Goal: Information Seeking & Learning: Learn about a topic

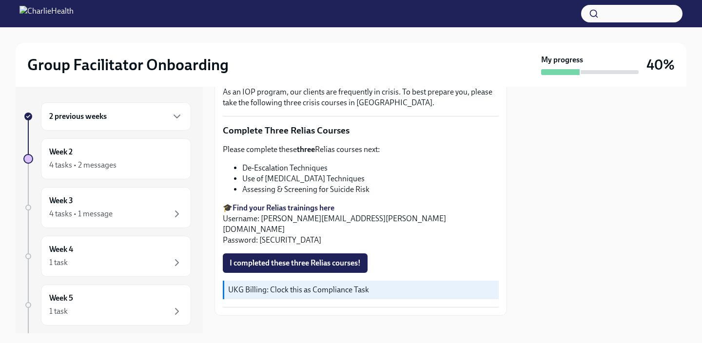
scroll to position [324, 0]
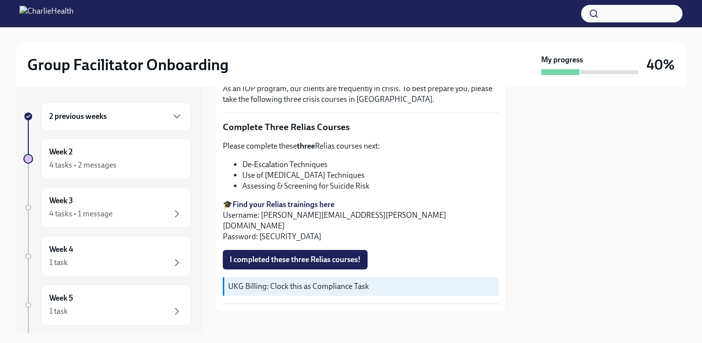
click at [300, 205] on strong "Find your Relias trainings here" at bounding box center [283, 204] width 102 height 9
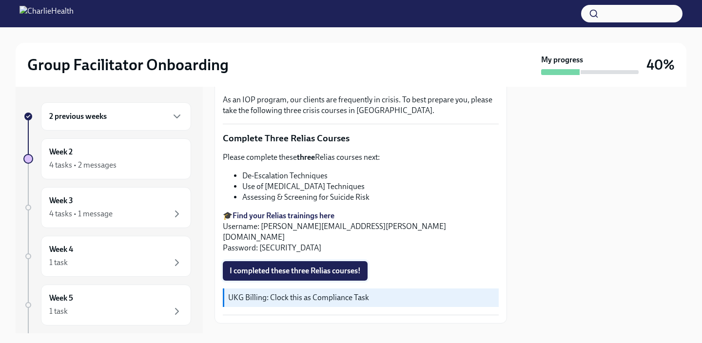
click at [292, 266] on span "I completed these three Relias courses!" at bounding box center [294, 271] width 131 height 10
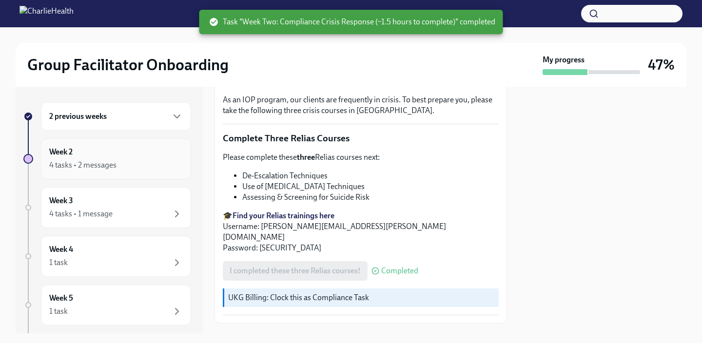
click at [128, 154] on div "Week 2 4 tasks • 2 messages" at bounding box center [116, 159] width 134 height 24
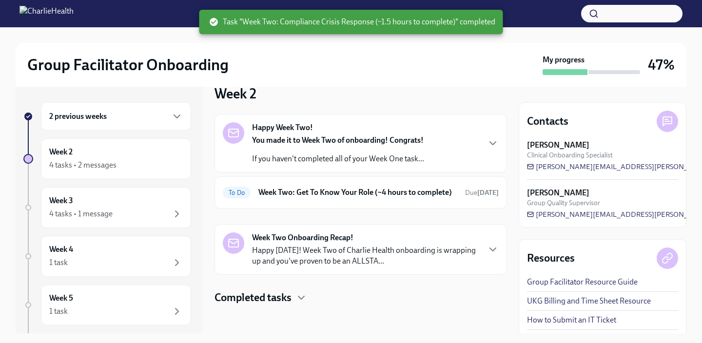
scroll to position [21, 0]
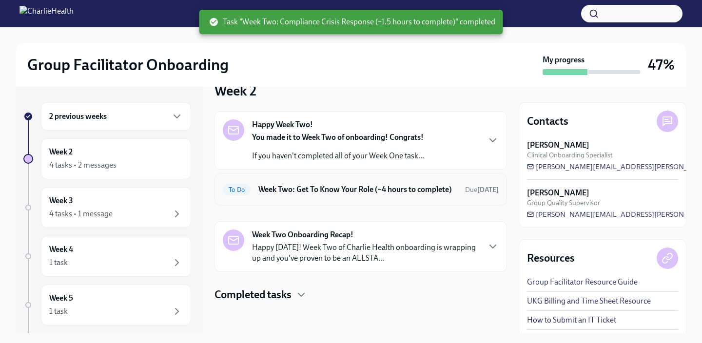
click at [379, 195] on h6 "Week Two: Get To Know Your Role (~4 hours to complete)" at bounding box center [357, 189] width 199 height 11
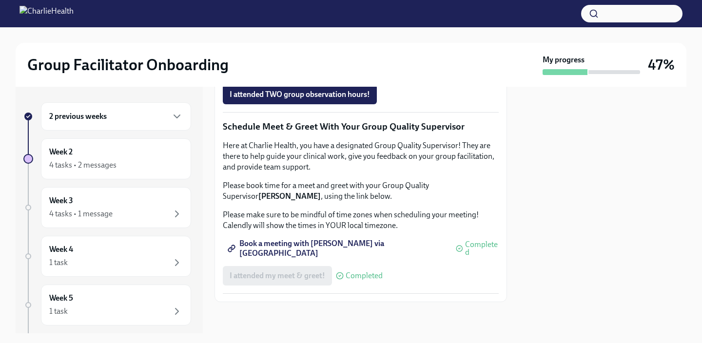
scroll to position [857, 0]
click at [153, 203] on div "Week 3 4 tasks • 1 message" at bounding box center [116, 207] width 134 height 24
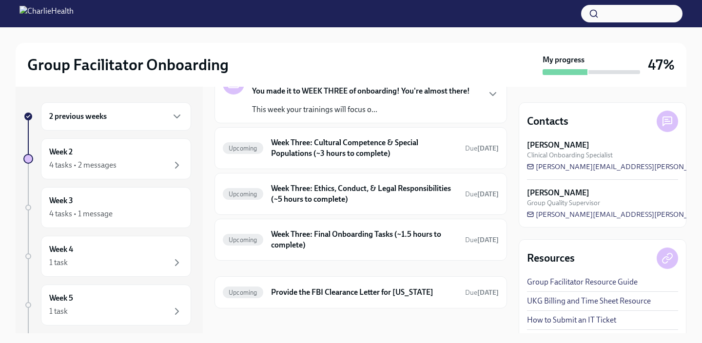
scroll to position [73, 0]
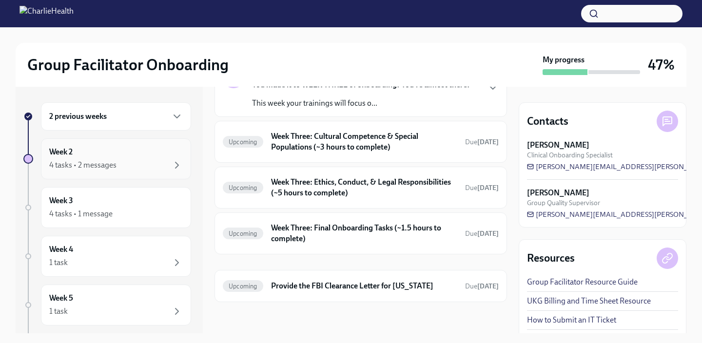
click at [110, 159] on div "Week 2 4 tasks • 2 messages" at bounding box center [116, 159] width 134 height 24
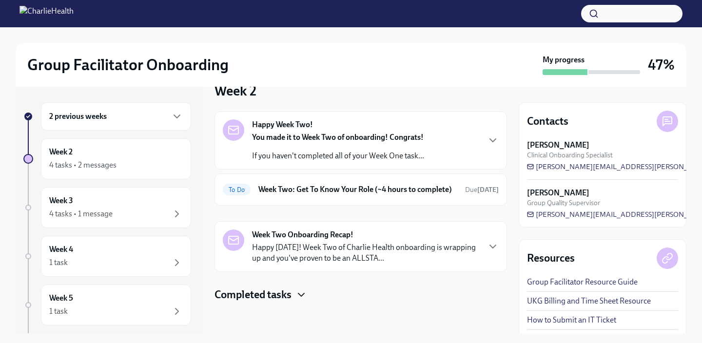
click at [297, 294] on icon "button" at bounding box center [301, 295] width 12 height 12
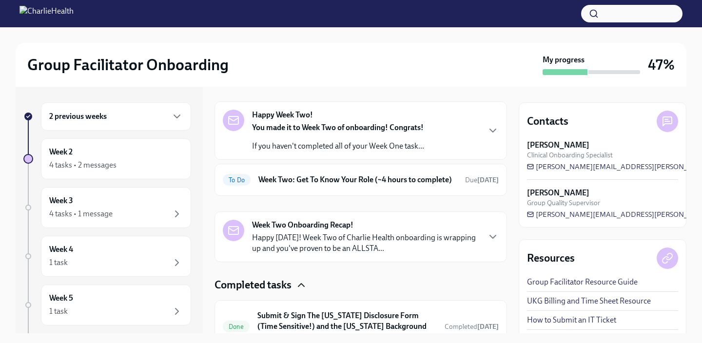
scroll to position [179, 0]
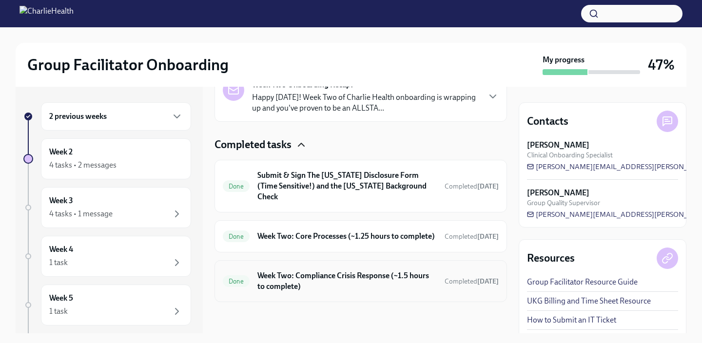
click at [323, 276] on h6 "Week Two: Compliance Crisis Response (~1.5 hours to complete)" at bounding box center [346, 280] width 179 height 21
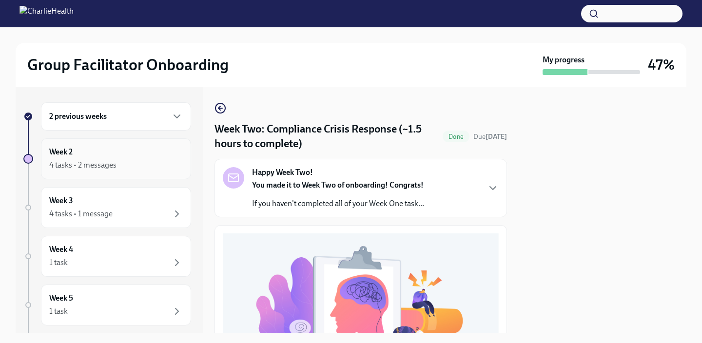
click at [134, 155] on div "Week 2 4 tasks • 2 messages" at bounding box center [116, 159] width 134 height 24
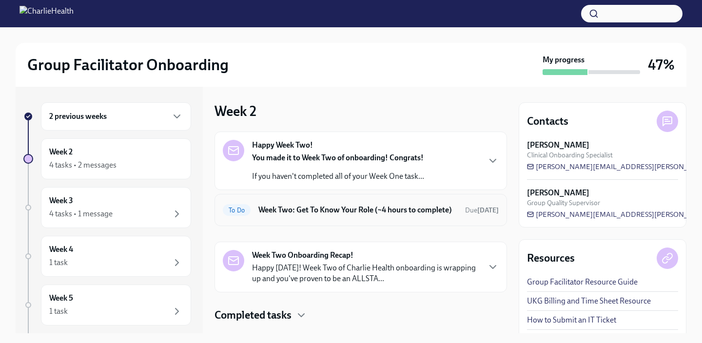
click at [411, 214] on h6 "Week Two: Get To Know Your Role (~4 hours to complete)" at bounding box center [357, 210] width 199 height 11
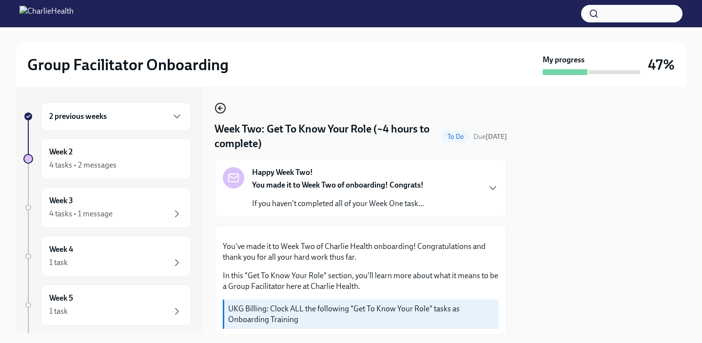
click at [218, 108] on icon "button" at bounding box center [219, 108] width 2 height 4
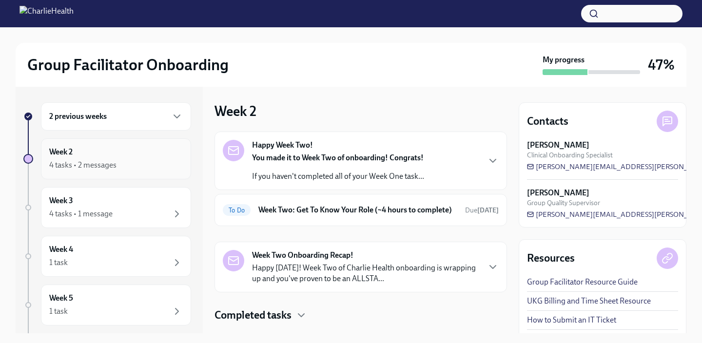
click at [131, 165] on div "4 tasks • 2 messages" at bounding box center [116, 165] width 134 height 12
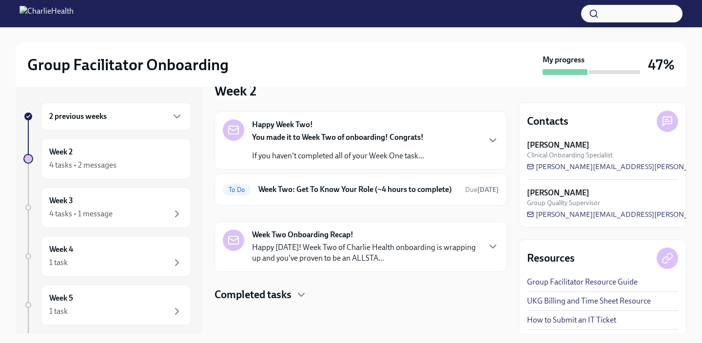
click at [295, 302] on div "Completed tasks" at bounding box center [360, 294] width 292 height 15
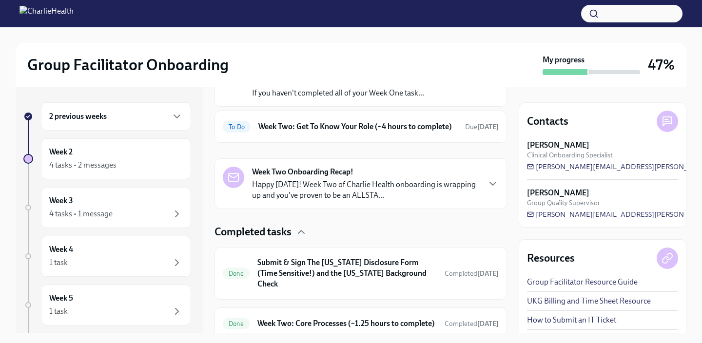
scroll to position [75, 0]
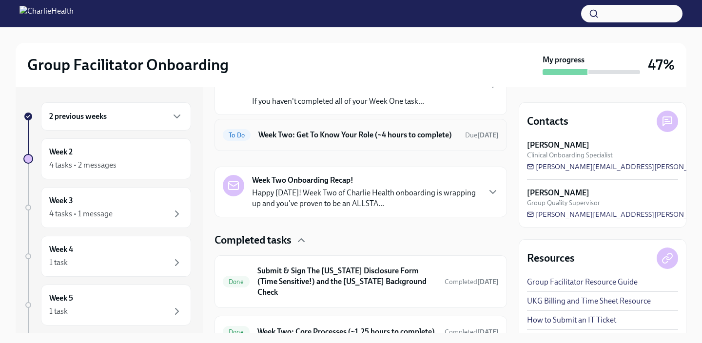
click at [341, 140] on h6 "Week Two: Get To Know Your Role (~4 hours to complete)" at bounding box center [357, 135] width 199 height 11
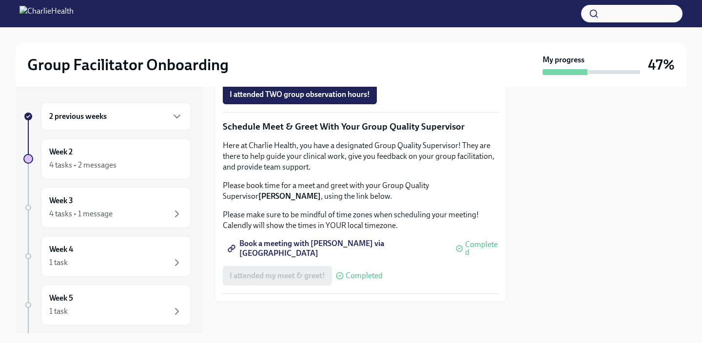
scroll to position [972, 0]
